Goal: Task Accomplishment & Management: Use online tool/utility

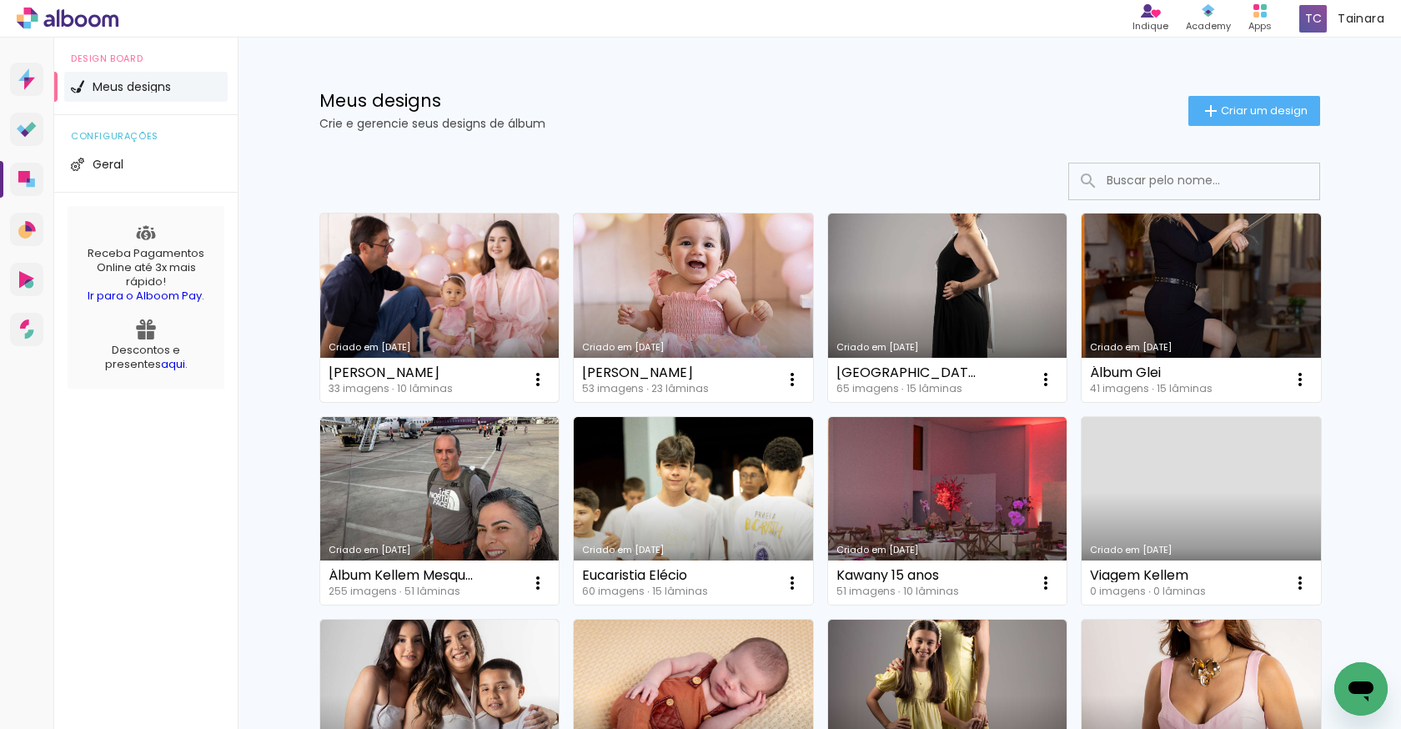
click at [407, 272] on link "Criado em [DATE]" at bounding box center [439, 307] width 239 height 188
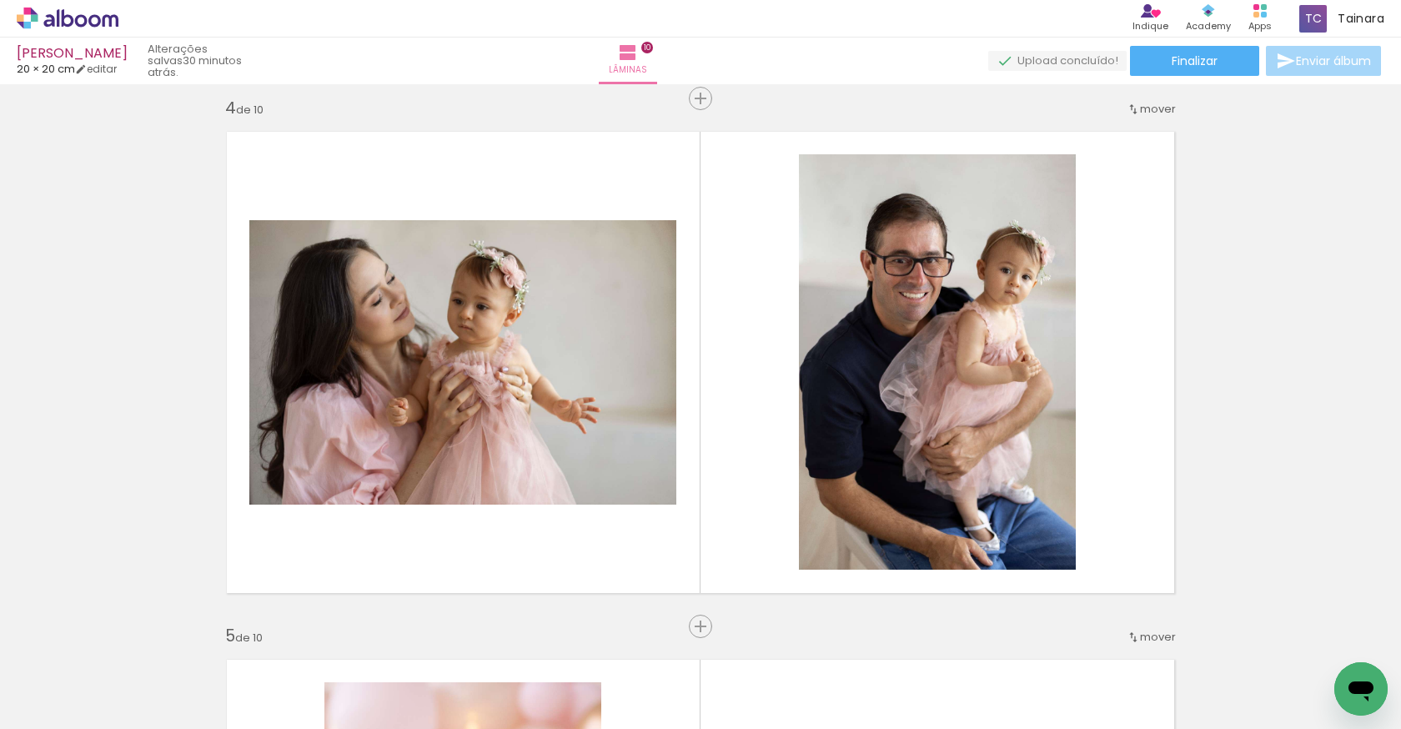
scroll to position [1631, 0]
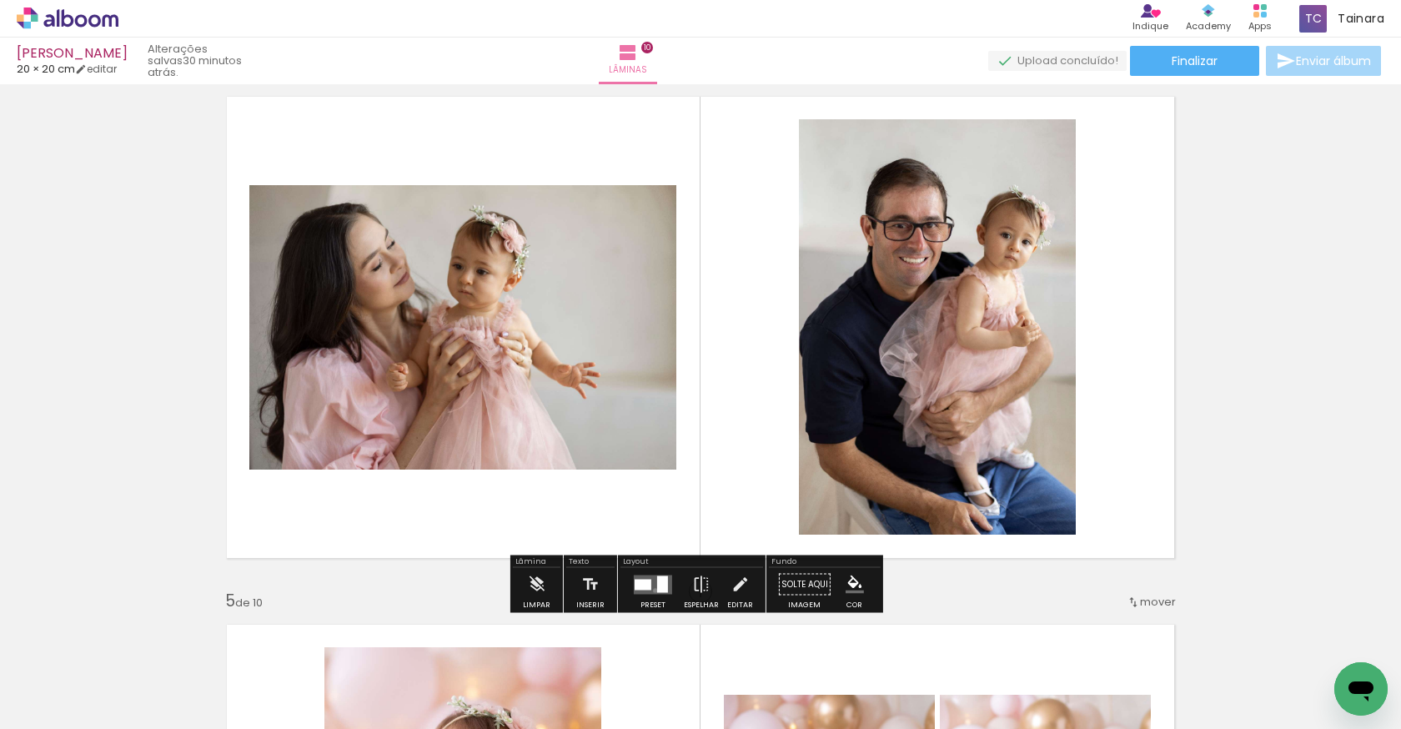
click at [651, 589] on quentale-layouter at bounding box center [653, 583] width 38 height 19
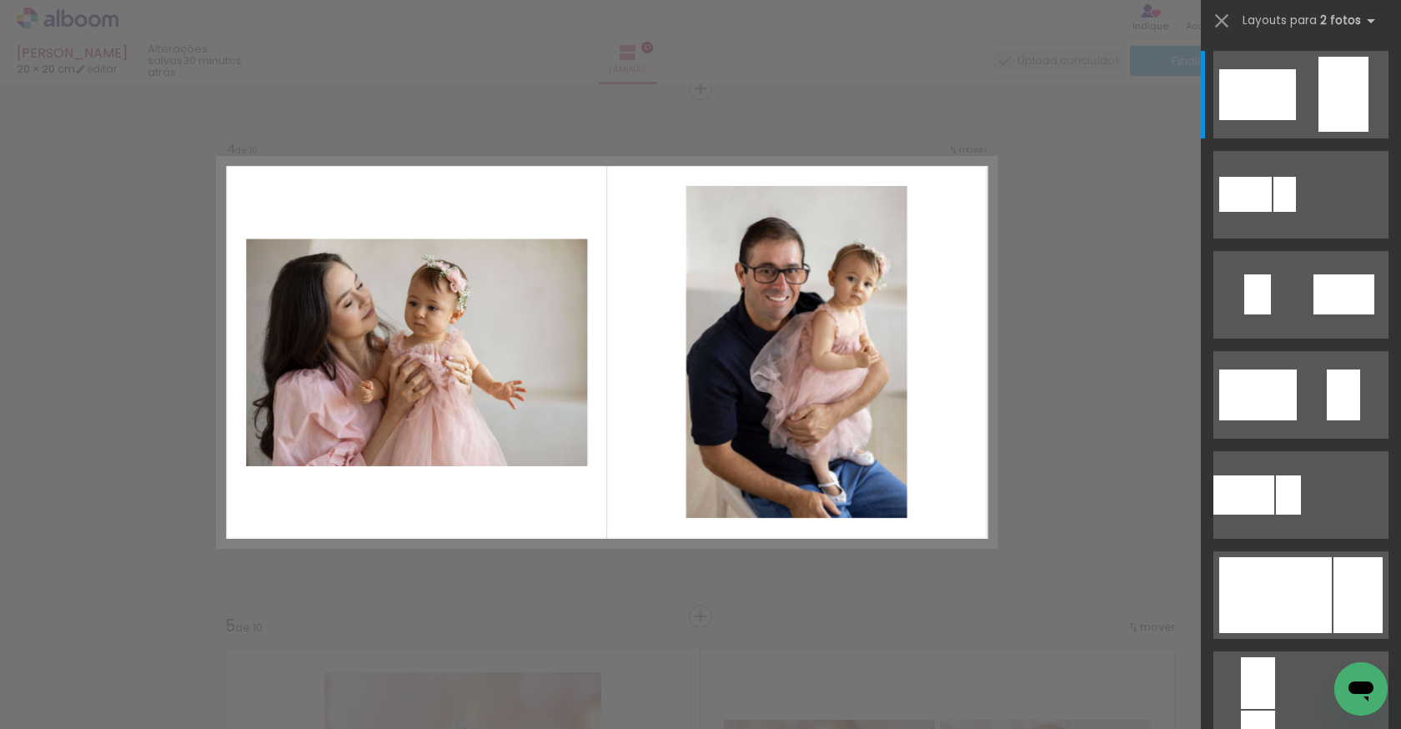
scroll to position [1604, 0]
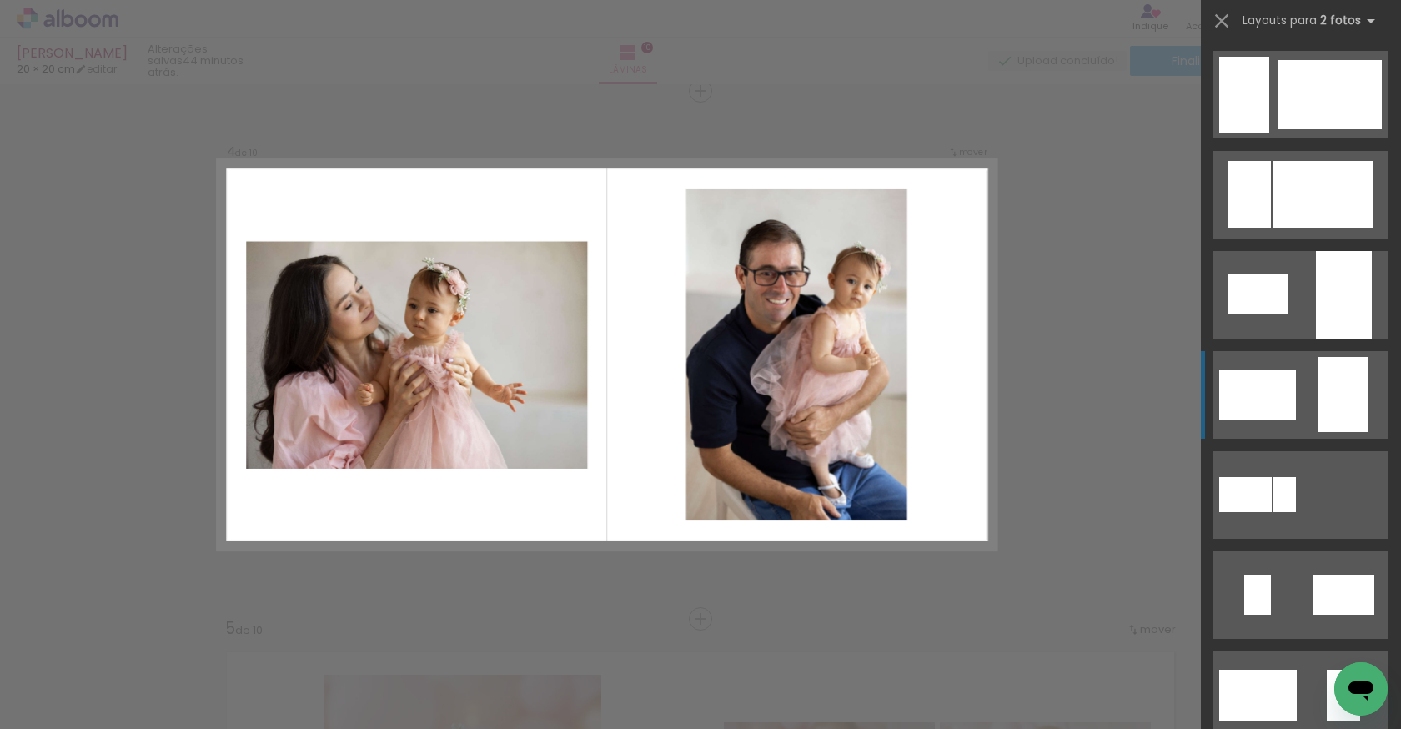
scroll to position [300, 0]
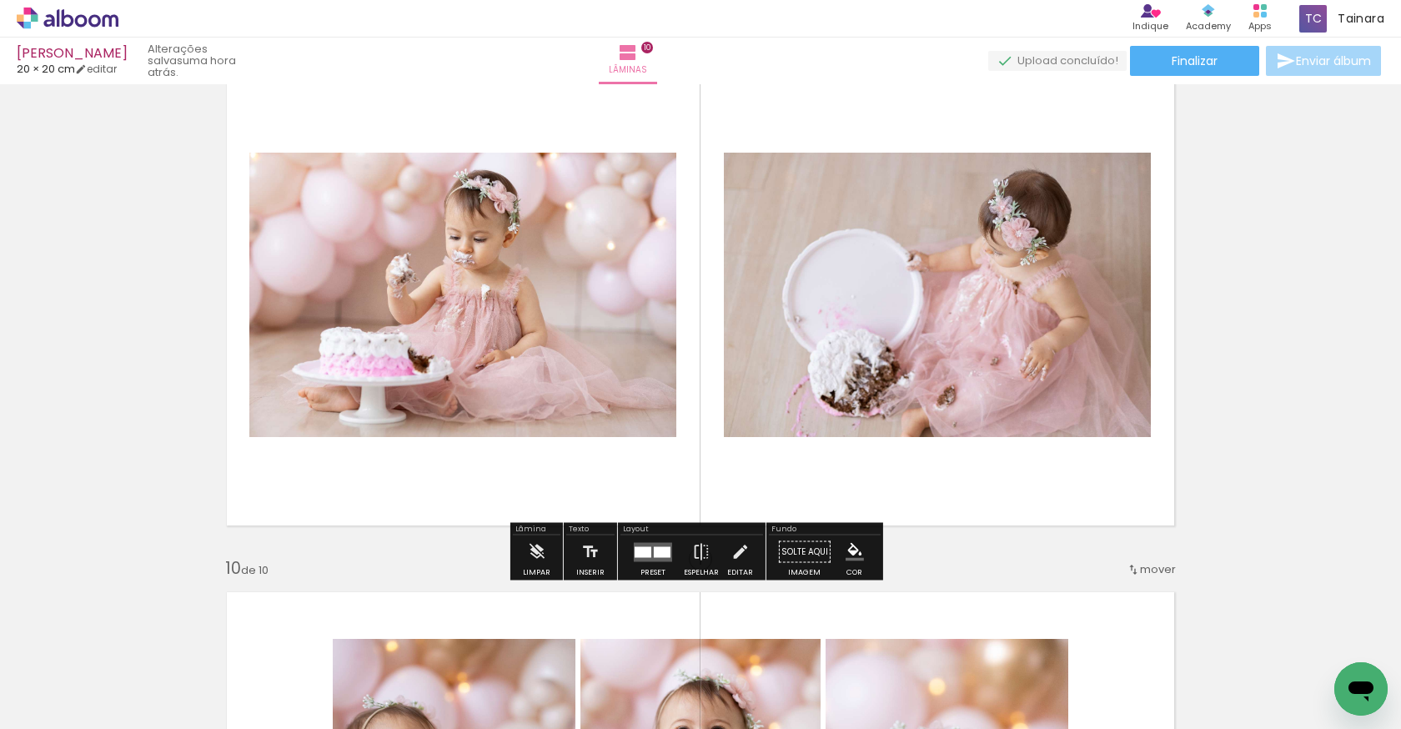
scroll to position [4277, 0]
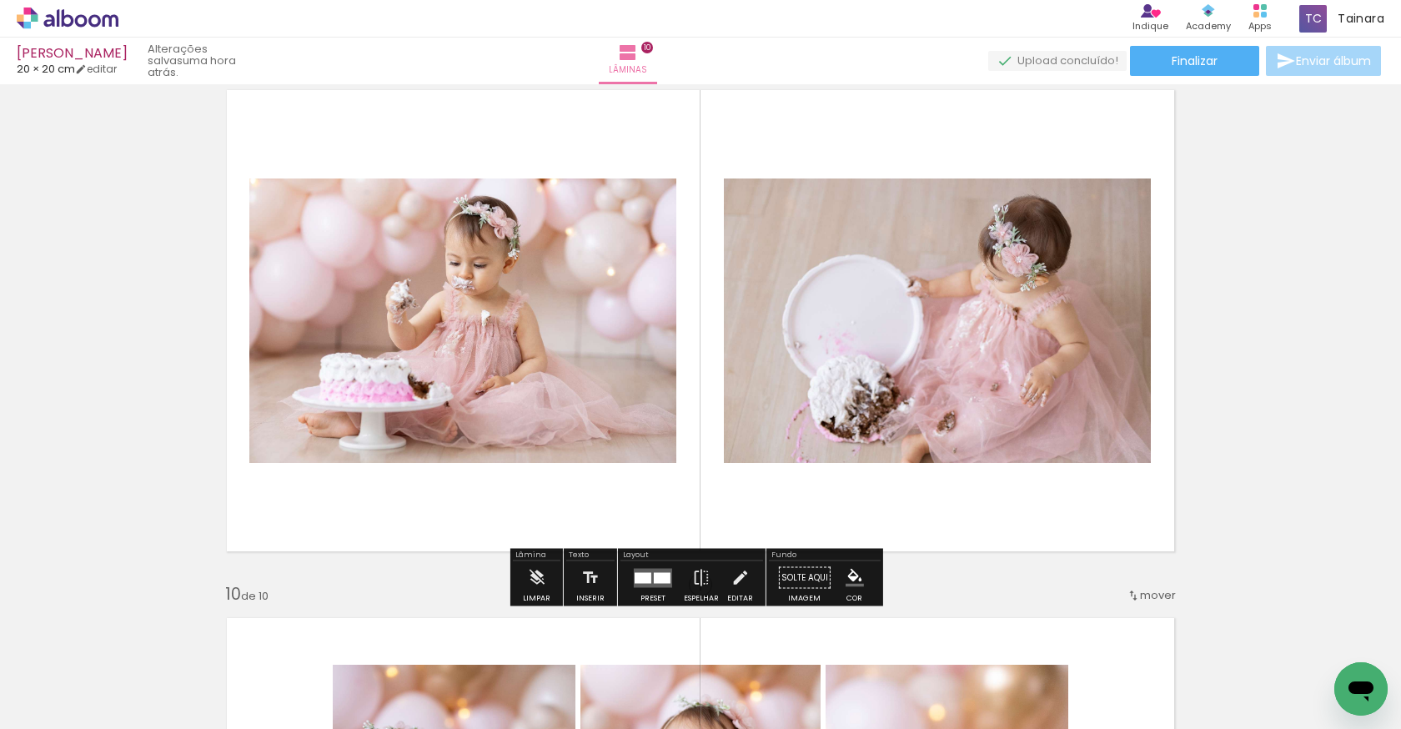
click at [644, 577] on div at bounding box center [642, 577] width 17 height 11
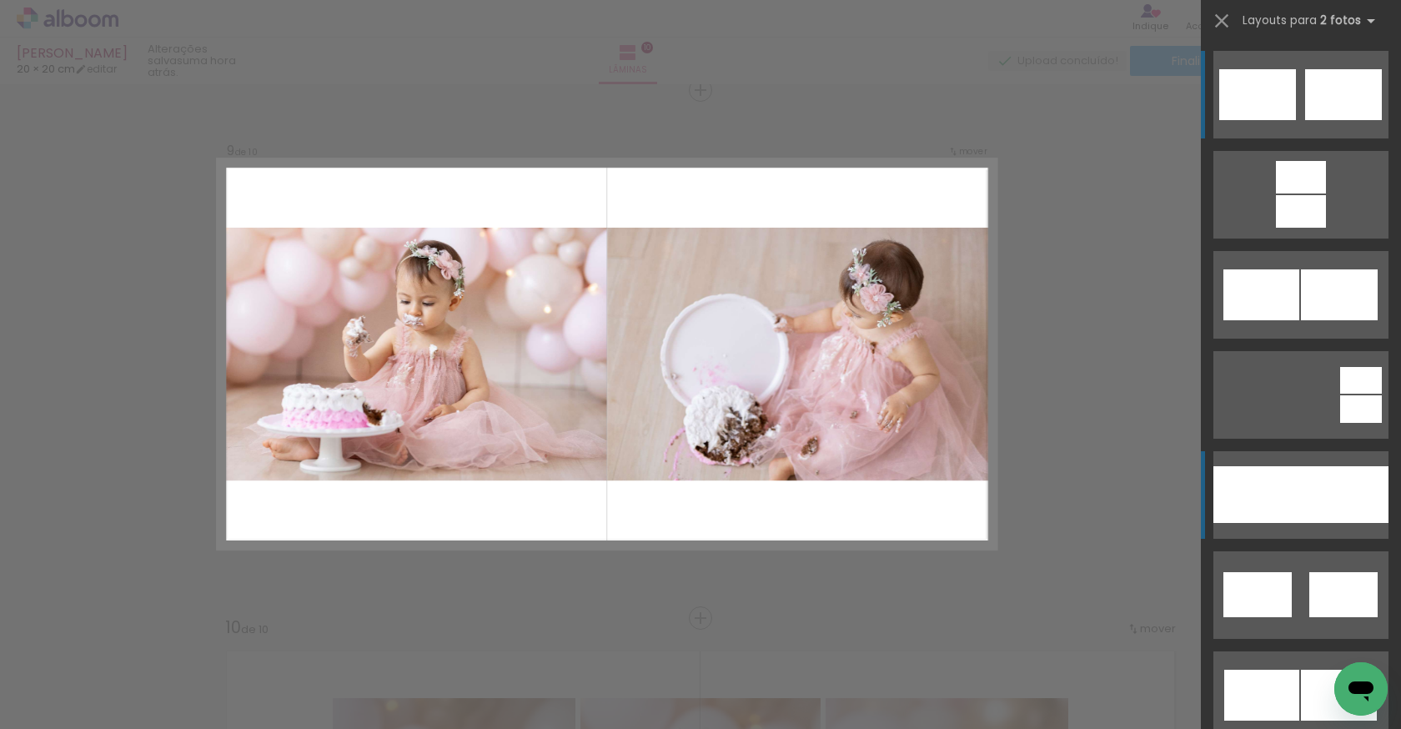
scroll to position [4242, 0]
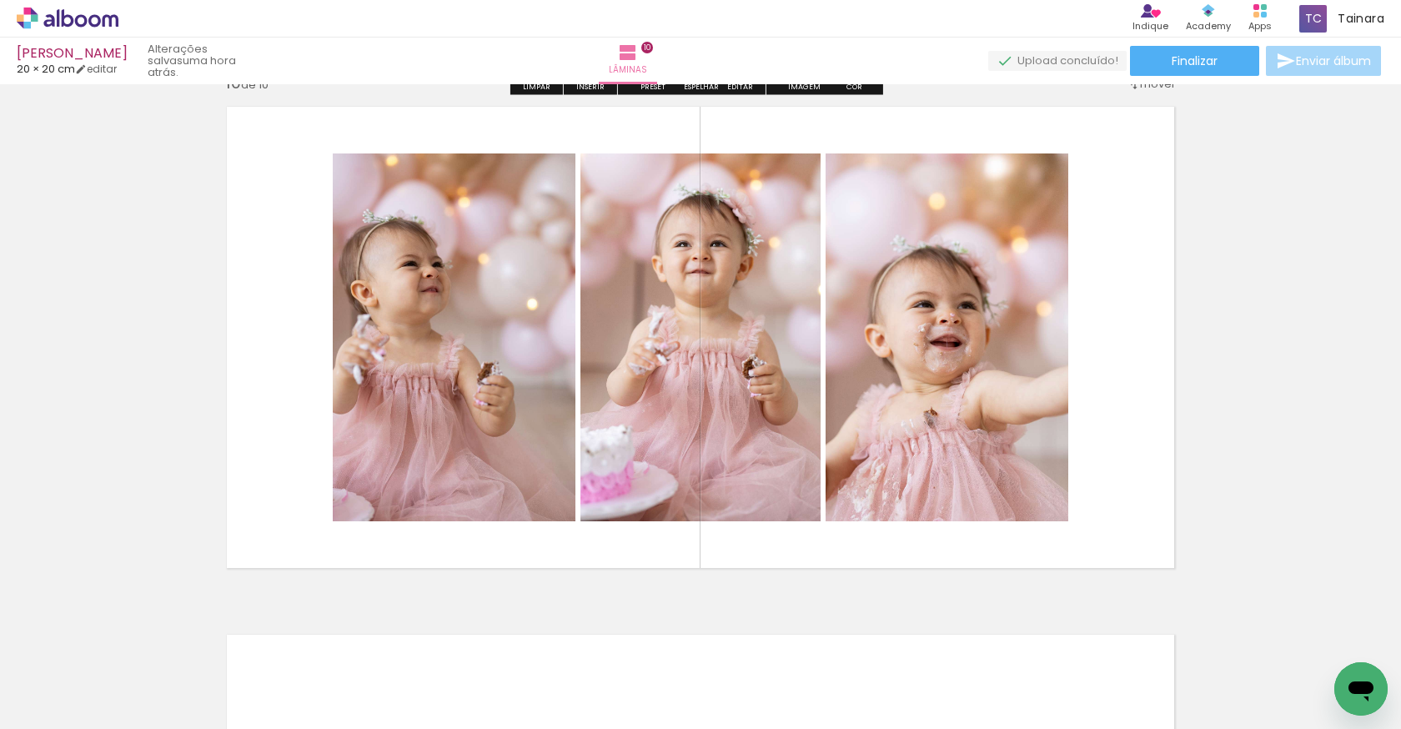
scroll to position [4793, 0]
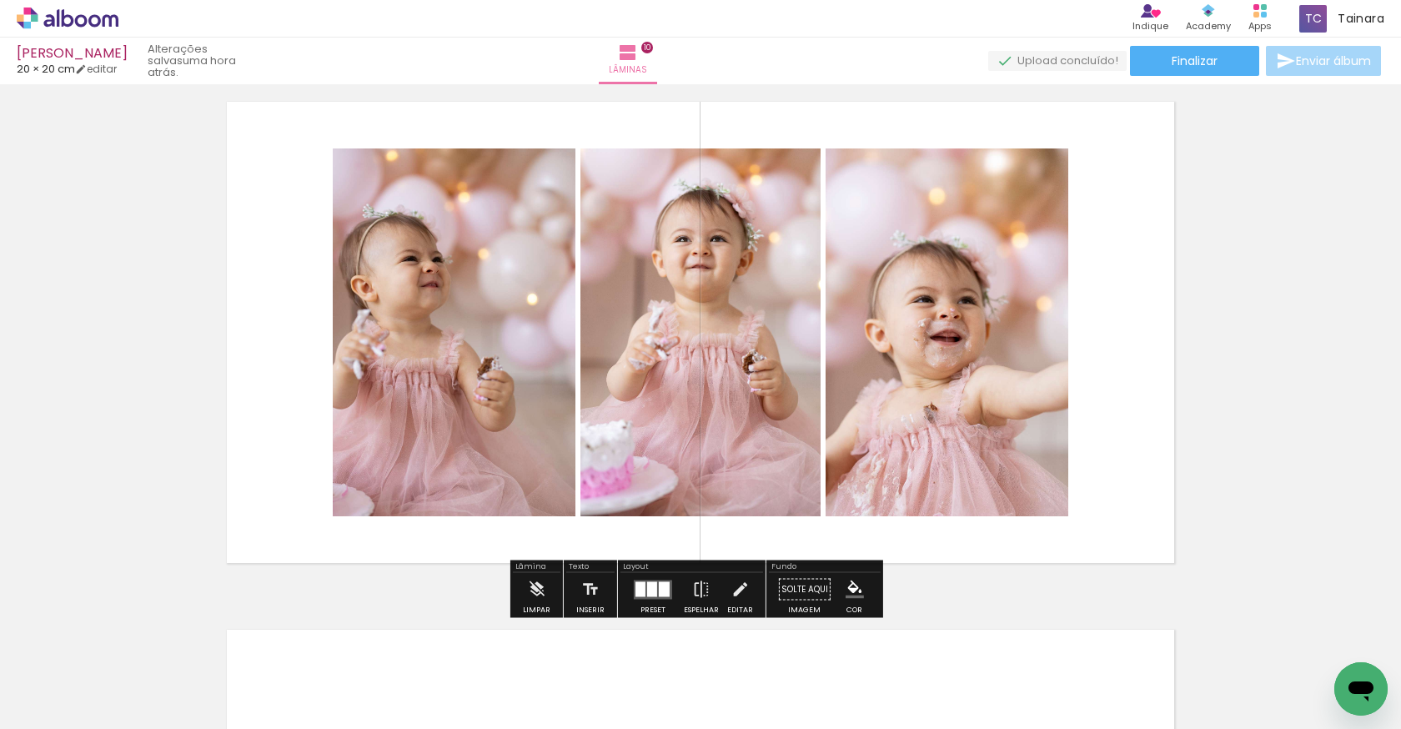
click at [652, 594] on div at bounding box center [652, 588] width 10 height 15
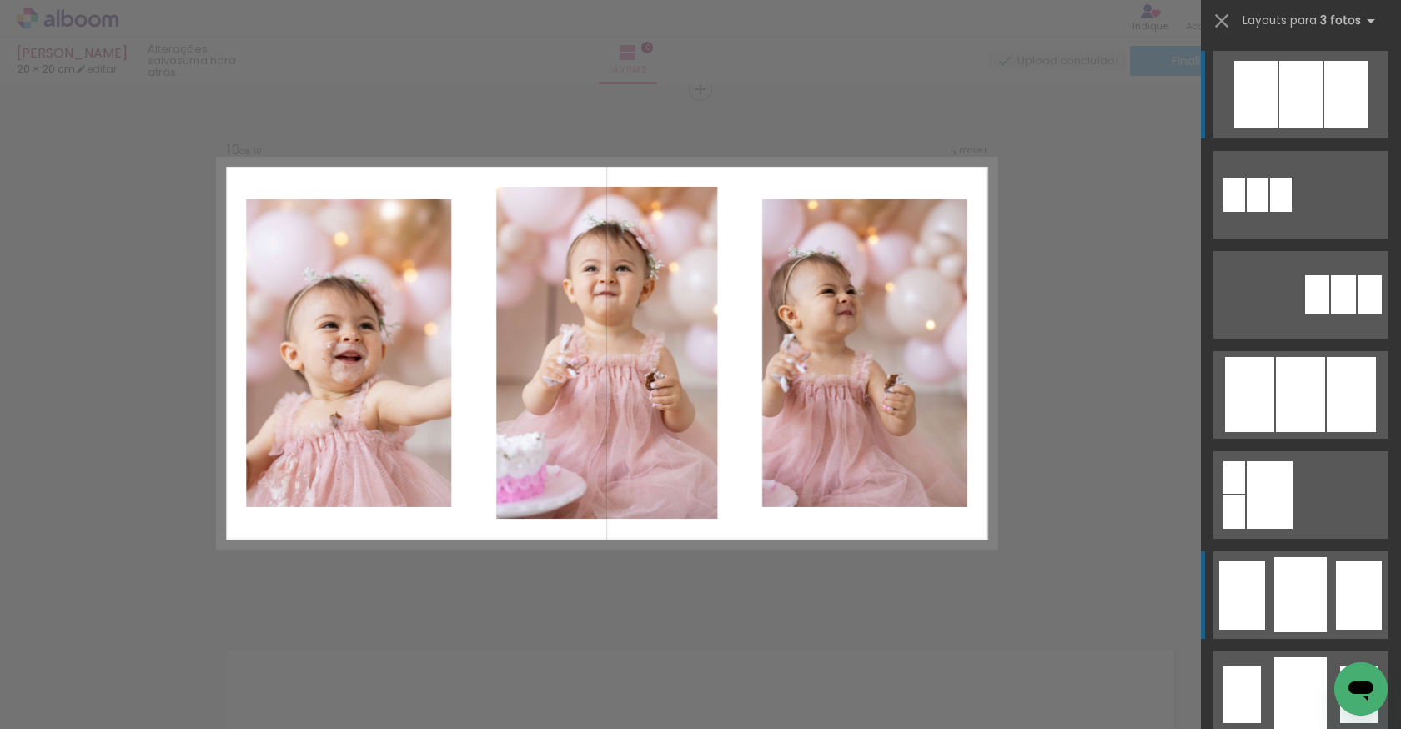
scroll to position [4770, 0]
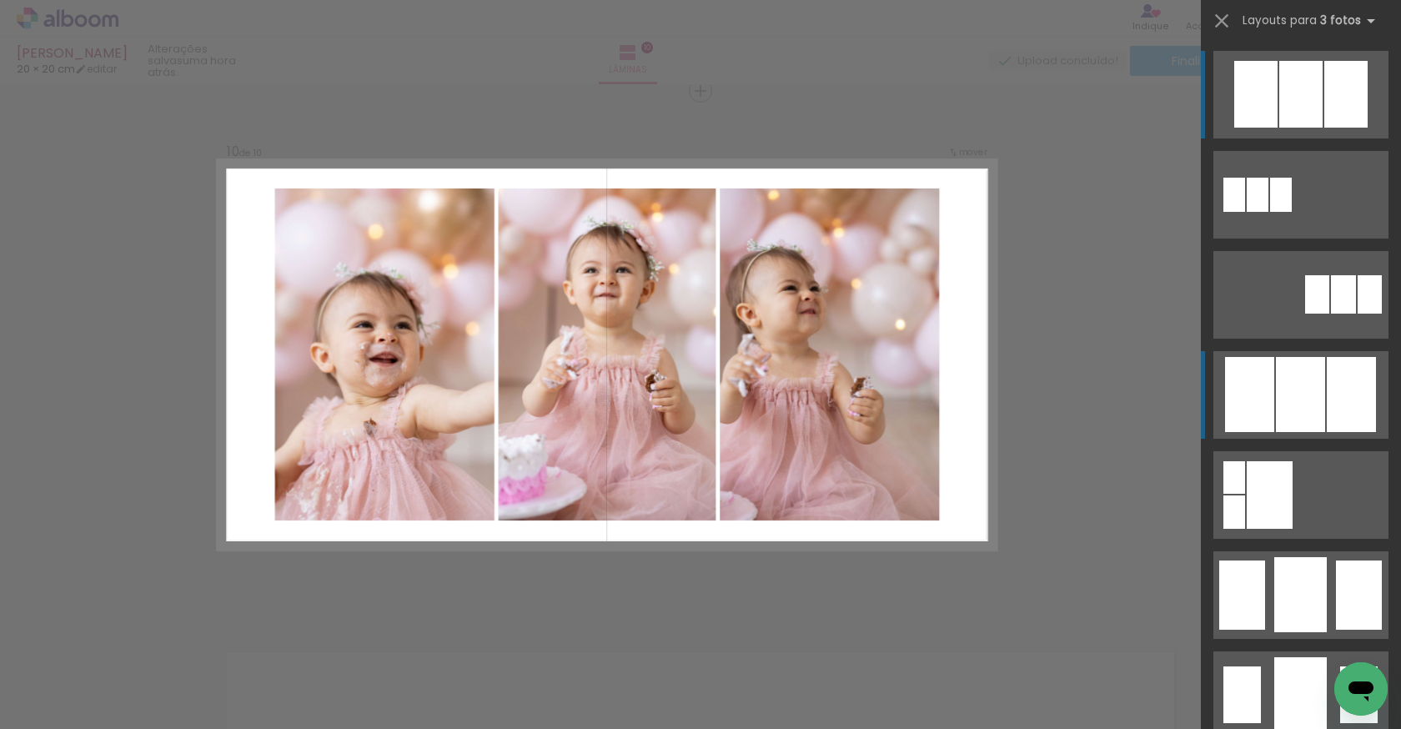
click at [1300, 128] on div at bounding box center [1300, 94] width 43 height 67
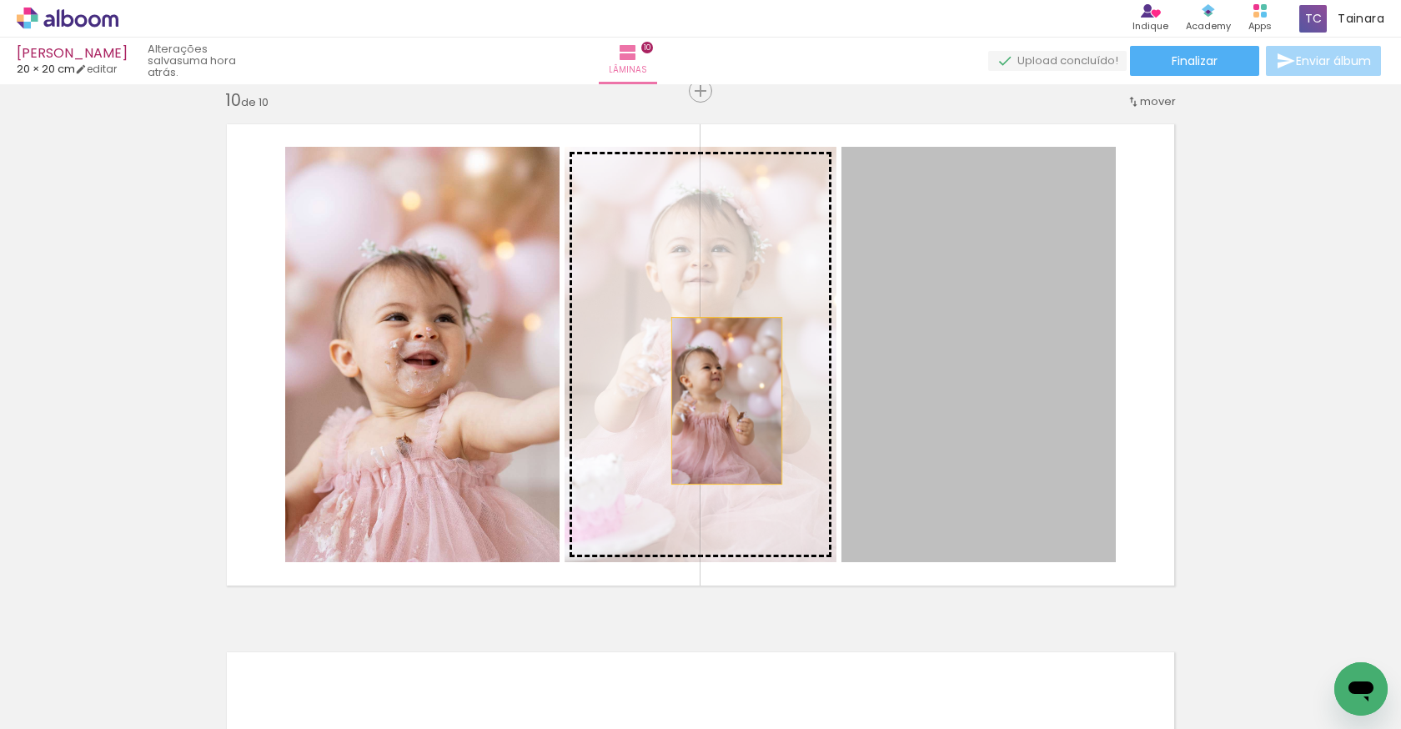
drag, startPoint x: 980, startPoint y: 410, endPoint x: 720, endPoint y: 400, distance: 260.3
click at [0, 0] on slot at bounding box center [0, 0] width 0 height 0
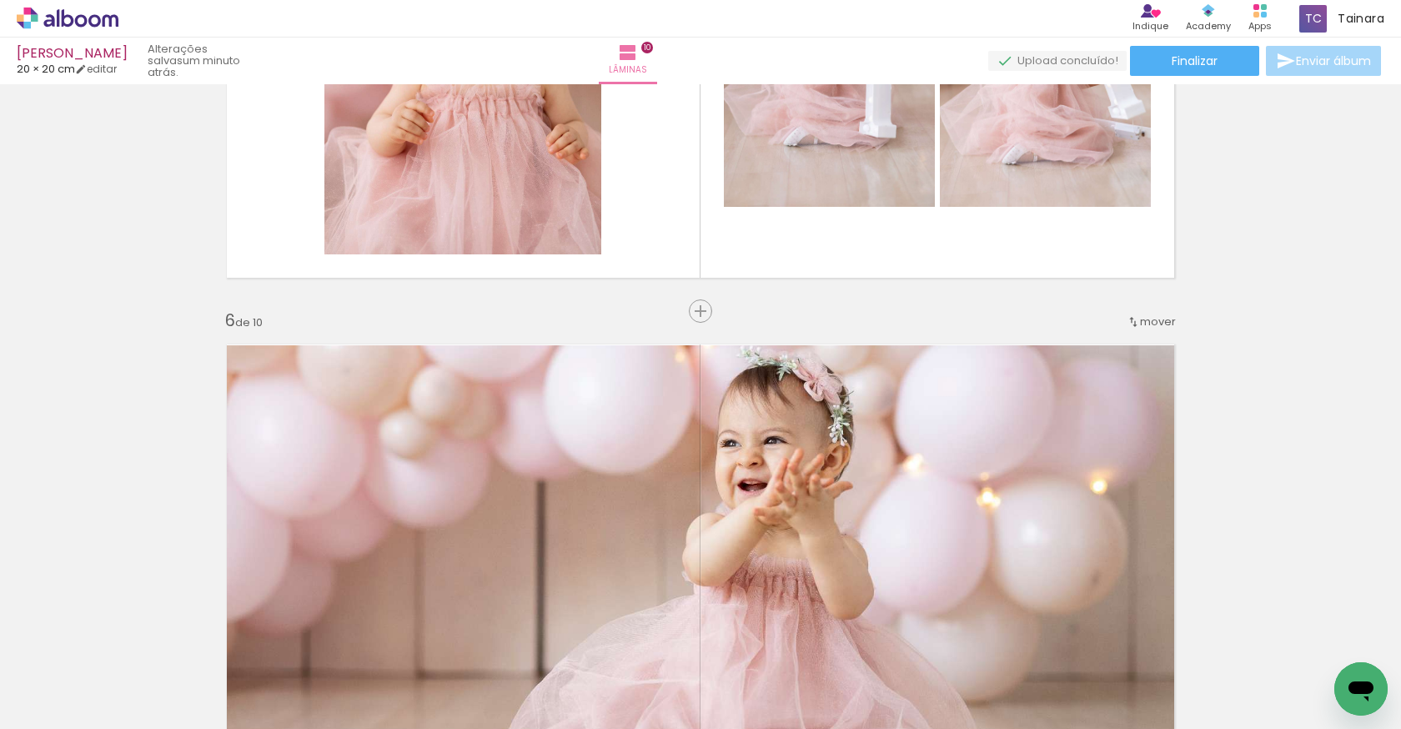
scroll to position [2447, 0]
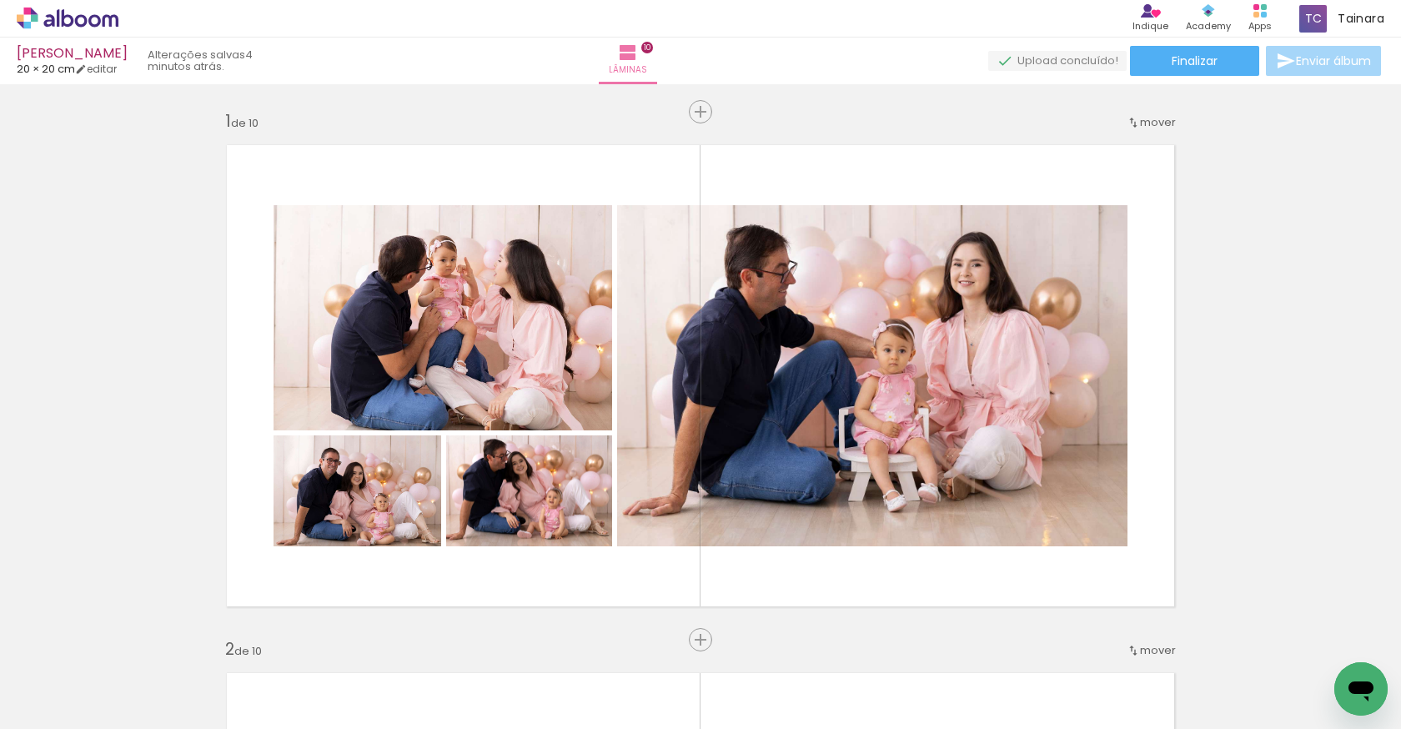
scroll to position [800, 0]
